Goal: Task Accomplishment & Management: Manage account settings

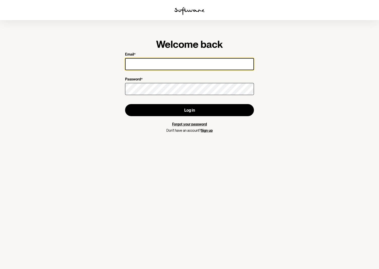
type input "[EMAIL_ADDRESS][DOMAIN_NAME]"
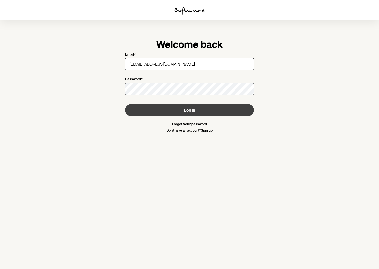
click at [186, 109] on button "Log in" at bounding box center [189, 110] width 129 height 12
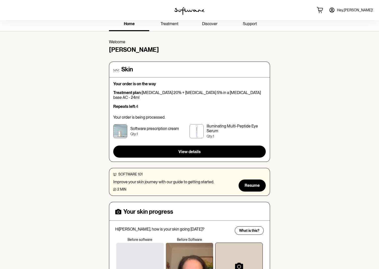
scroll to position [4, 0]
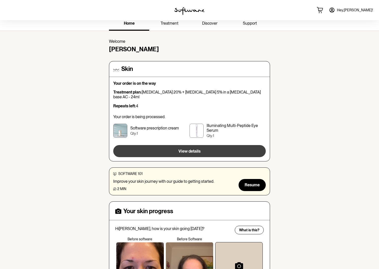
click at [196, 149] on span "View details" at bounding box center [189, 151] width 22 height 5
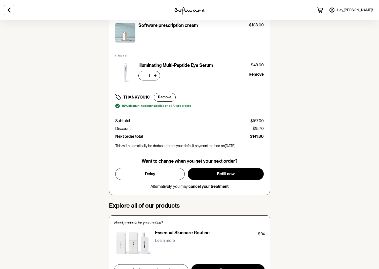
scroll to position [219, 0]
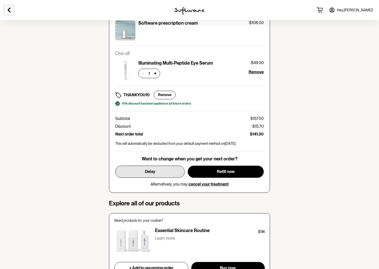
click at [165, 169] on button "Delay" at bounding box center [149, 172] width 69 height 12
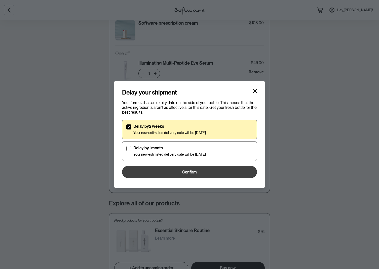
click at [179, 170] on button "Confirm" at bounding box center [189, 172] width 135 height 12
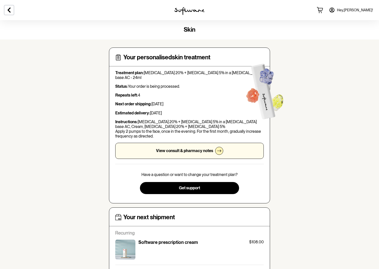
scroll to position [0, 0]
click at [334, 10] on icon at bounding box center [331, 10] width 5 height 5
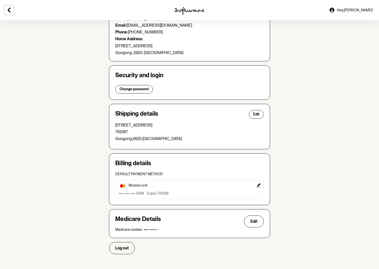
scroll to position [50, 0]
click at [122, 246] on span "Log out" at bounding box center [121, 248] width 13 height 5
